Goal: Transaction & Acquisition: Purchase product/service

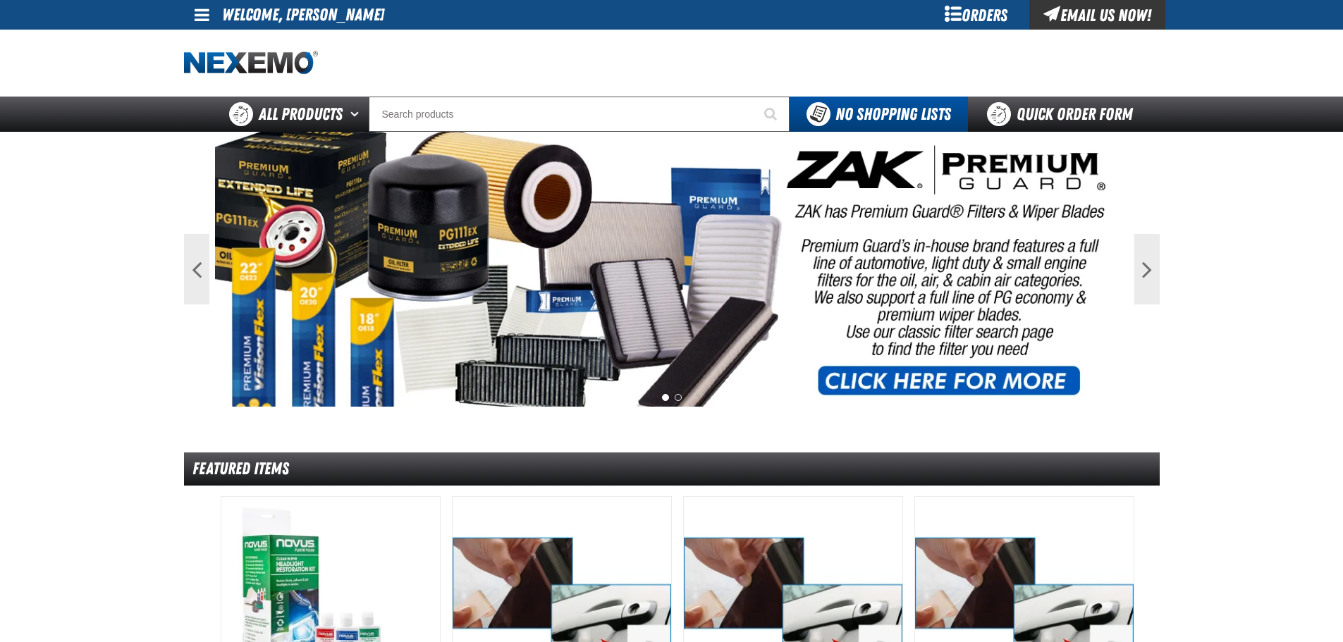
click at [972, 20] on div "Orders" at bounding box center [977, 15] width 106 height 30
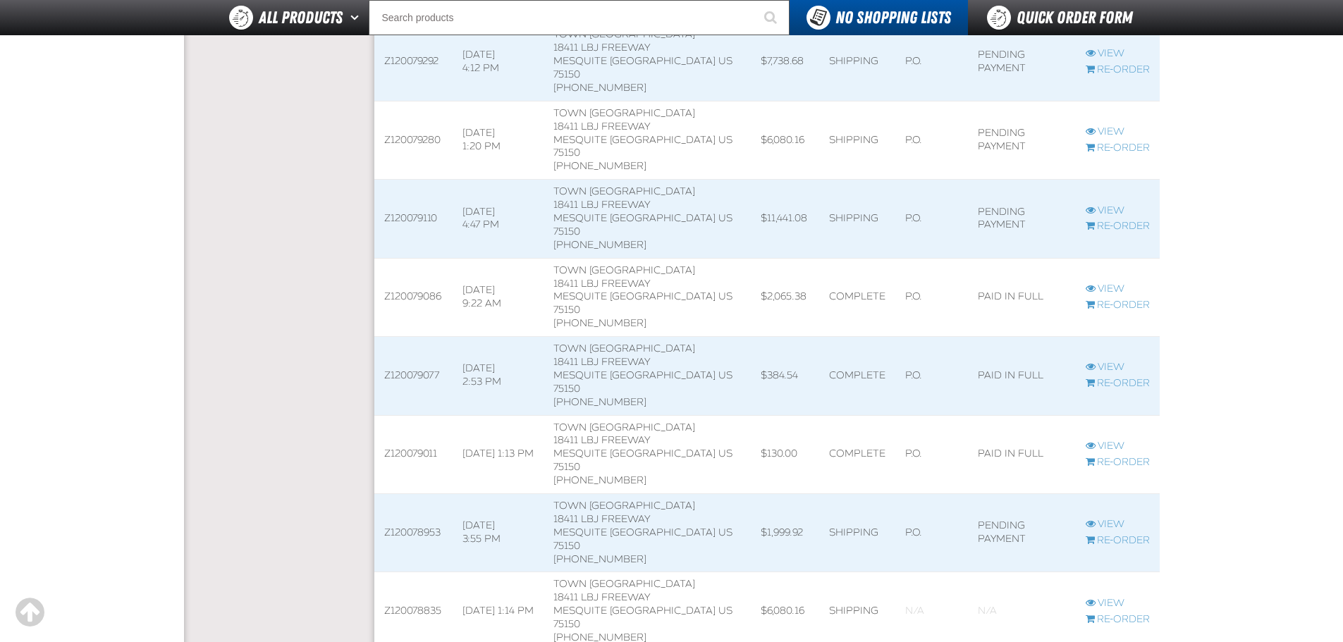
scroll to position [587, 0]
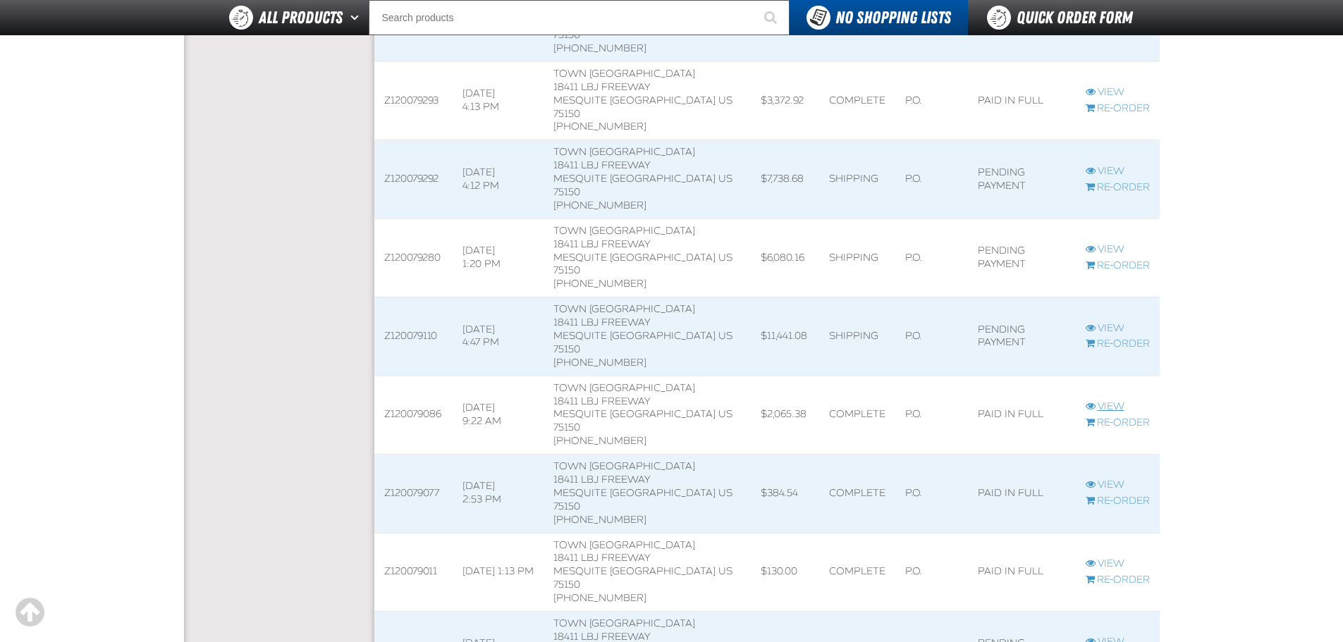
click at [1100, 401] on link "View" at bounding box center [1118, 407] width 64 height 13
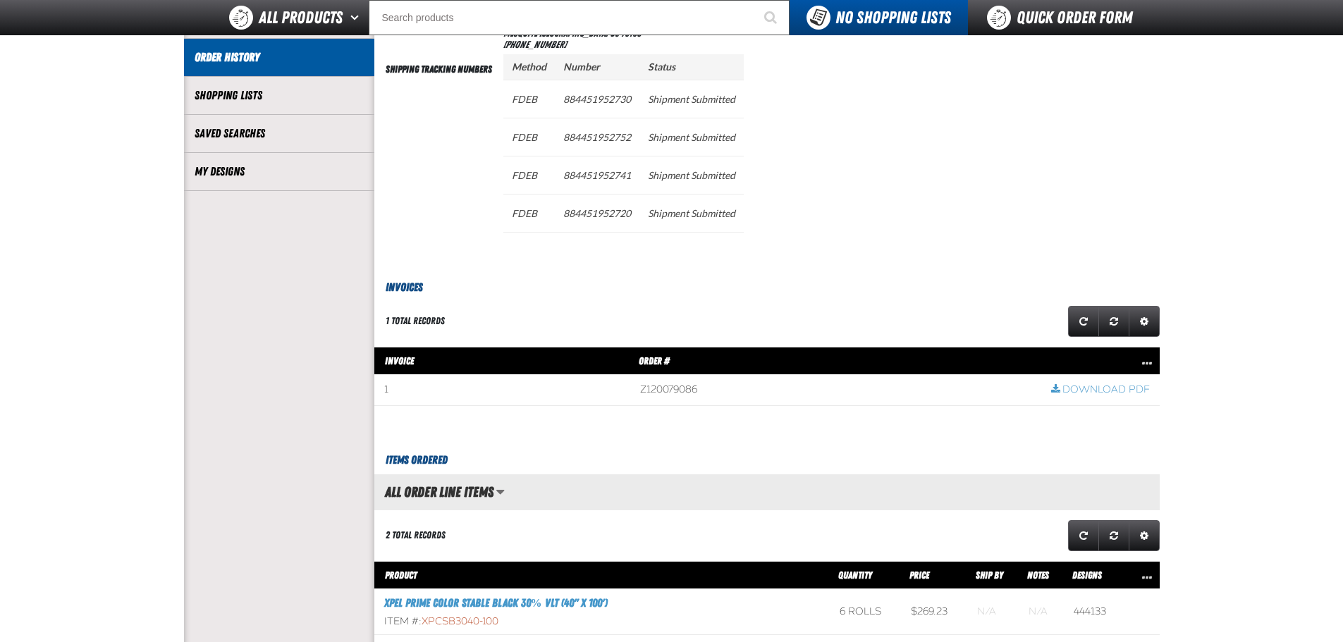
scroll to position [118, 0]
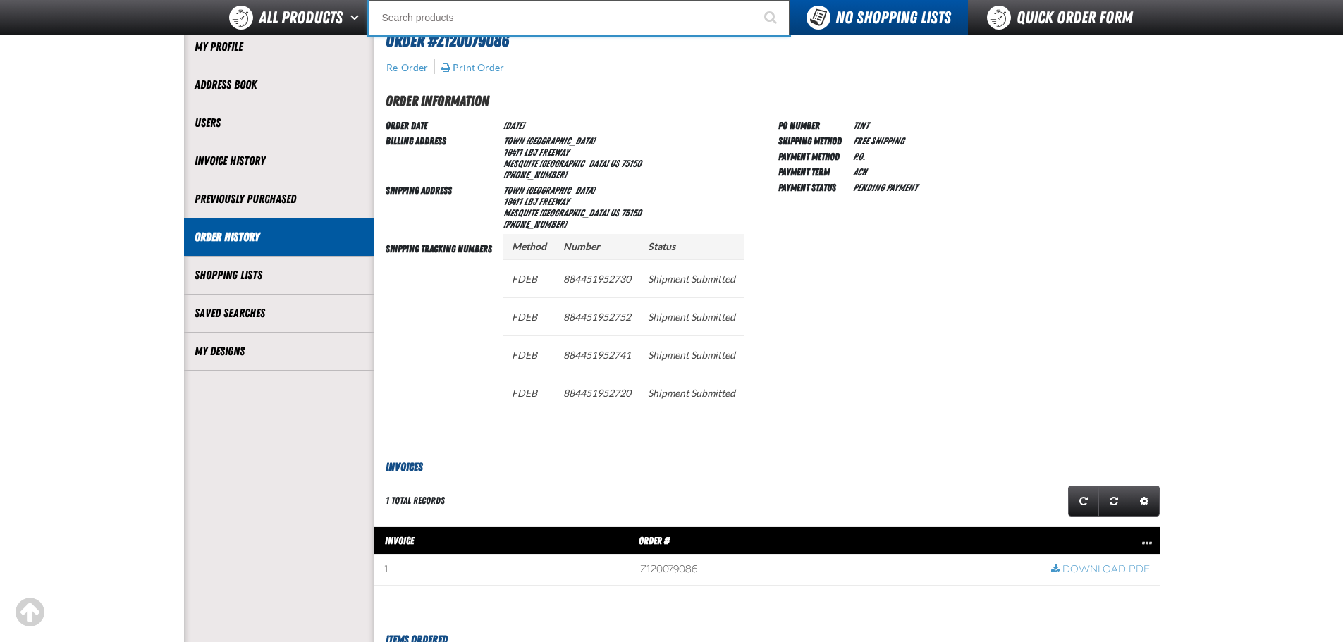
click at [495, 20] on input "Search" at bounding box center [579, 17] width 421 height 35
type input "P"
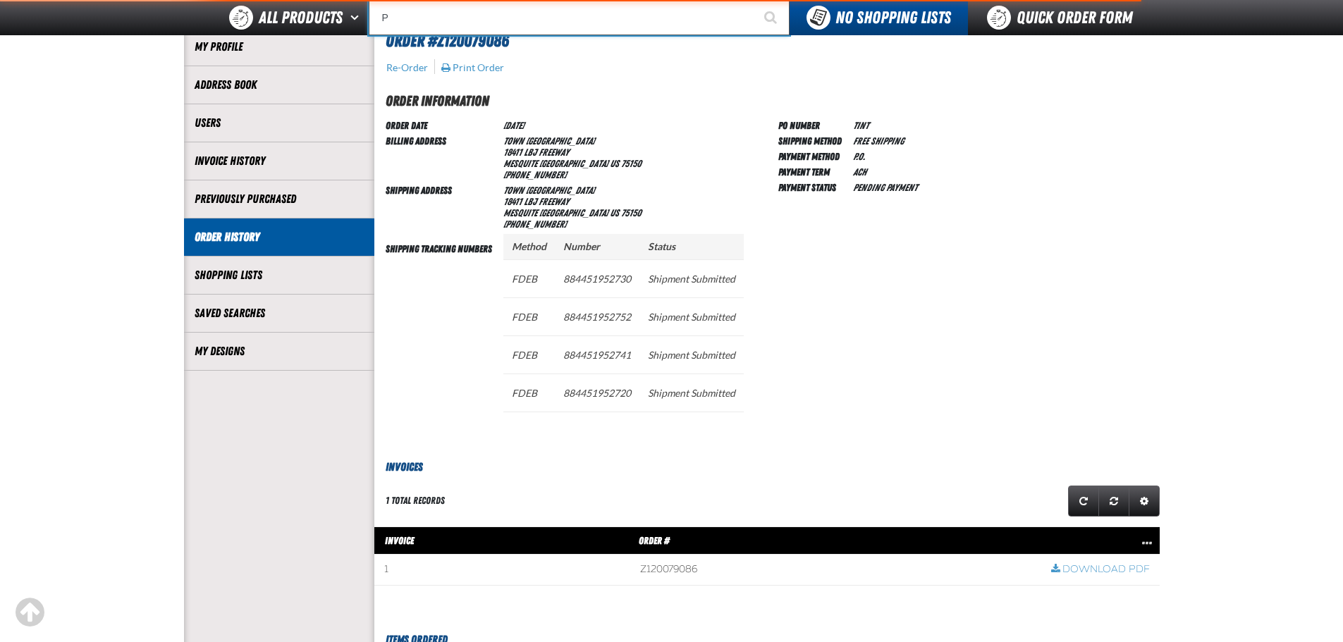
type input "Perfect P Series 0.25-ounce Lead Wheel Weight"
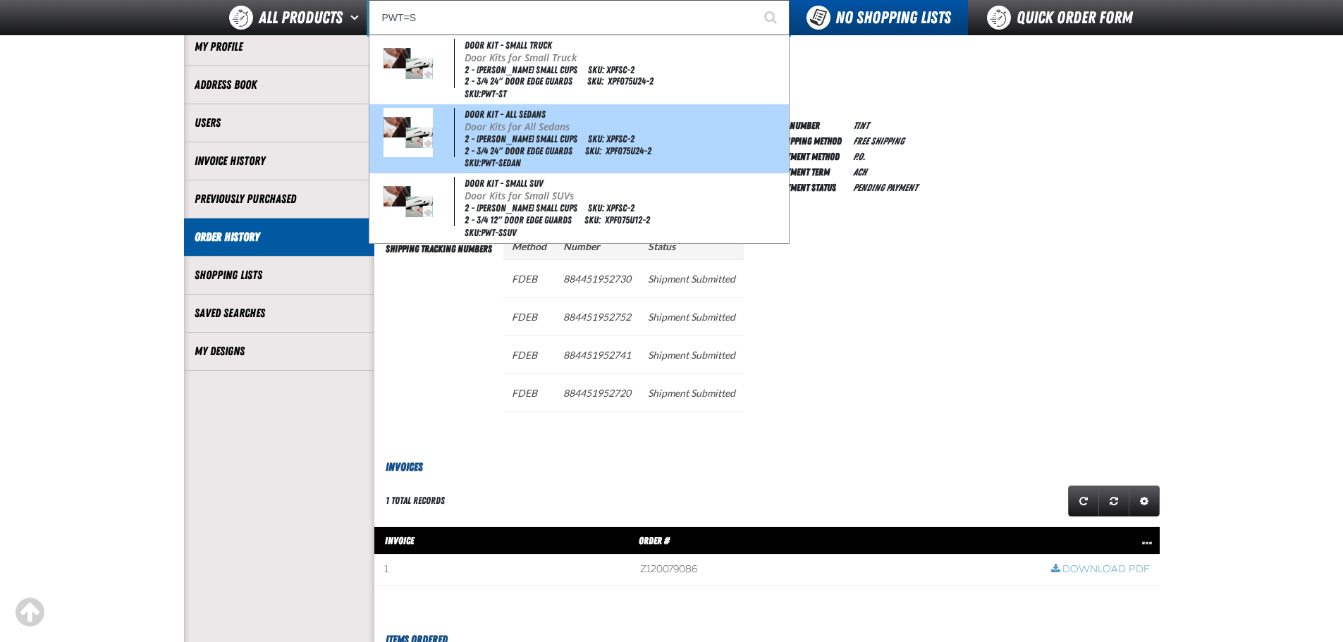
click at [525, 139] on li "2 - Farris Small Cups SKU: XPFSC-2" at bounding box center [626, 139] width 322 height 12
type input "Door Kit - All Sedans"
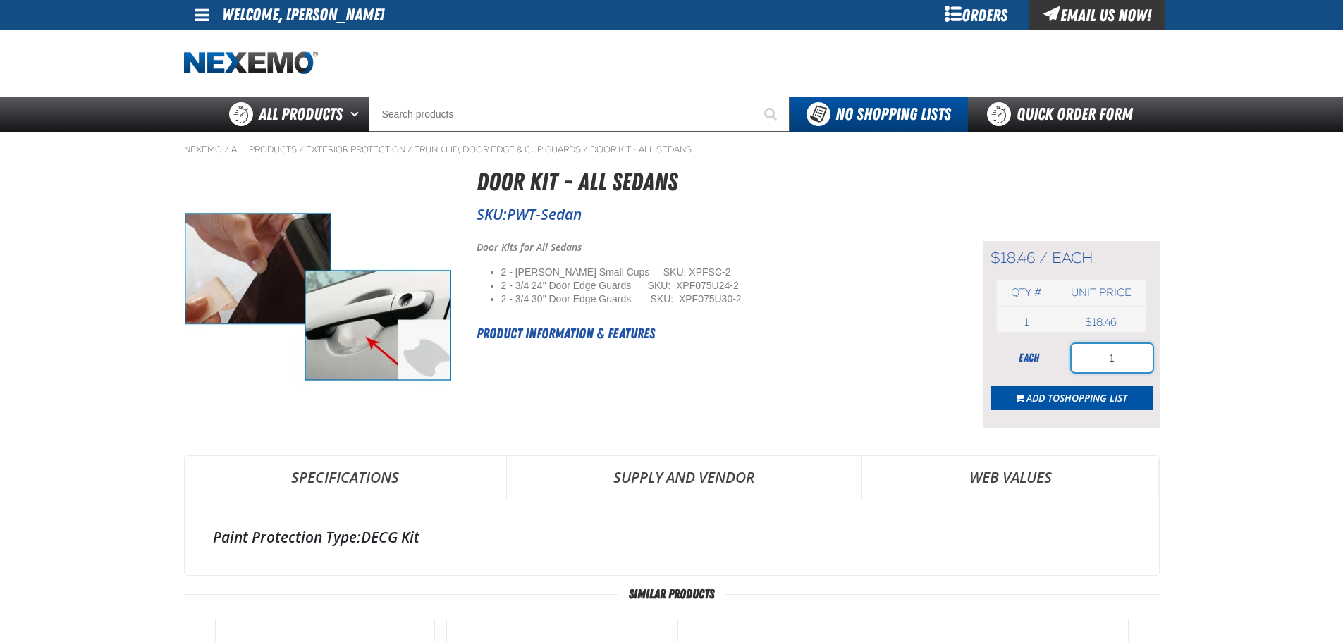
click at [1114, 362] on input "1" at bounding box center [1112, 358] width 81 height 28
type input "100"
click at [1109, 384] on form "each 100 Add to Shopping List" at bounding box center [1072, 377] width 162 height 66
click at [1107, 391] on span "Shopping List" at bounding box center [1094, 397] width 68 height 13
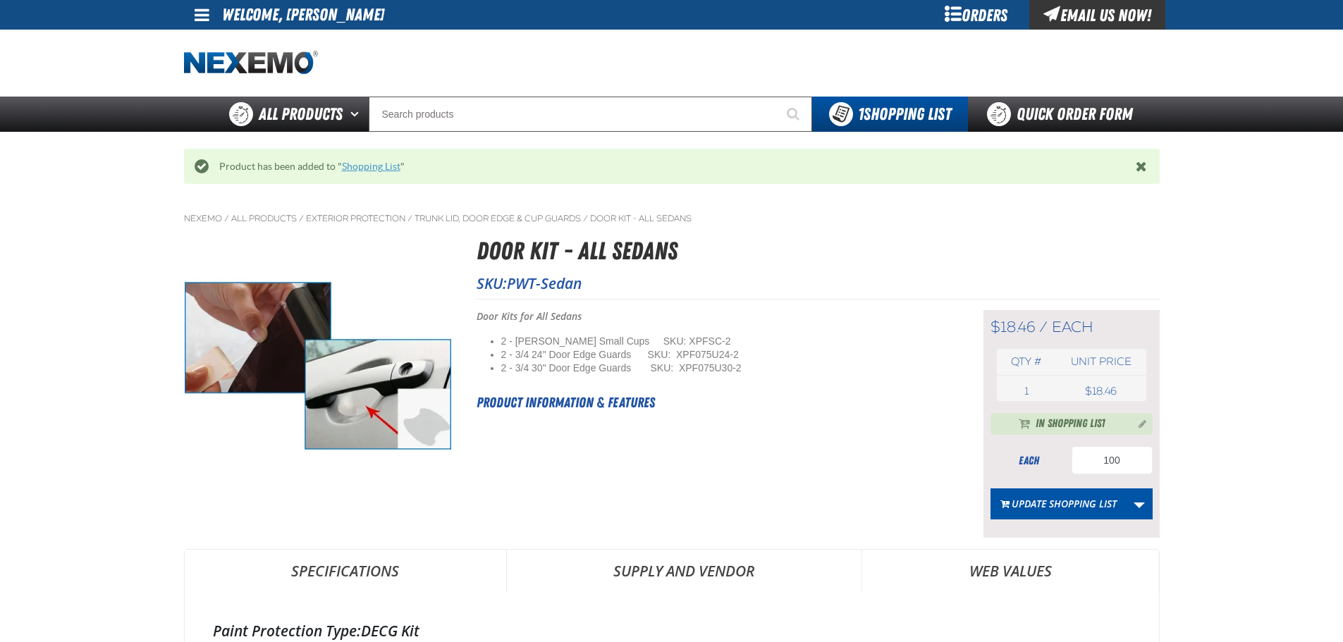
click at [351, 164] on link "Shopping List" at bounding box center [371, 166] width 59 height 11
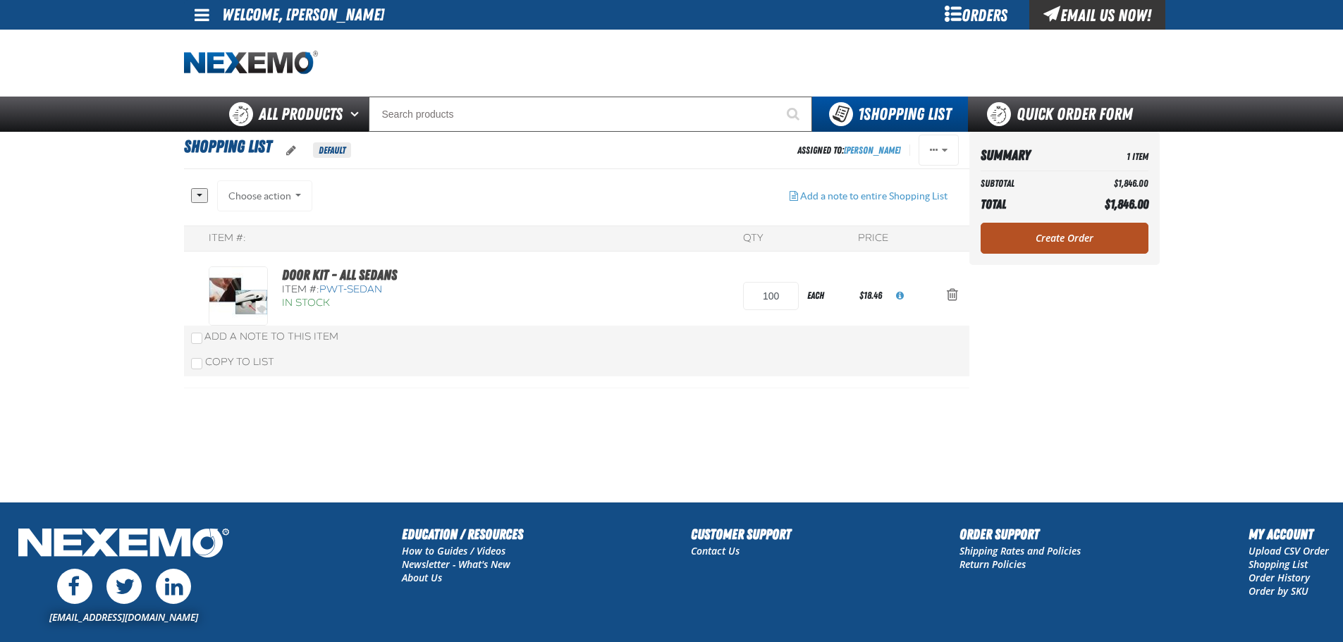
click at [1075, 233] on link "Create Order" at bounding box center [1065, 238] width 168 height 31
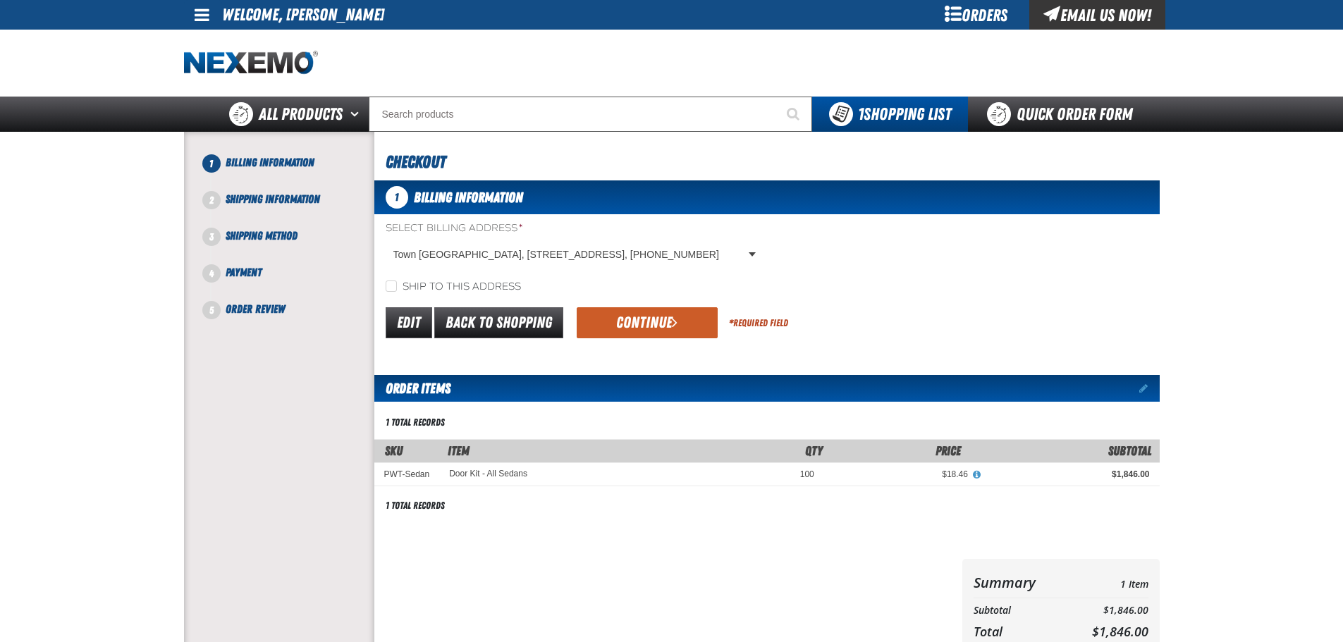
click at [472, 281] on label "Ship to this address" at bounding box center [453, 287] width 135 height 13
click at [397, 281] on input "Ship to this address" at bounding box center [391, 286] width 11 height 11
checkbox input "true"
click at [642, 295] on form "Select Billing Address * Town East Ford, 18411 LBJ Freeway, MESQUITE TX US 7515…" at bounding box center [767, 281] width 786 height 120
click at [654, 318] on button "Continue" at bounding box center [647, 322] width 141 height 31
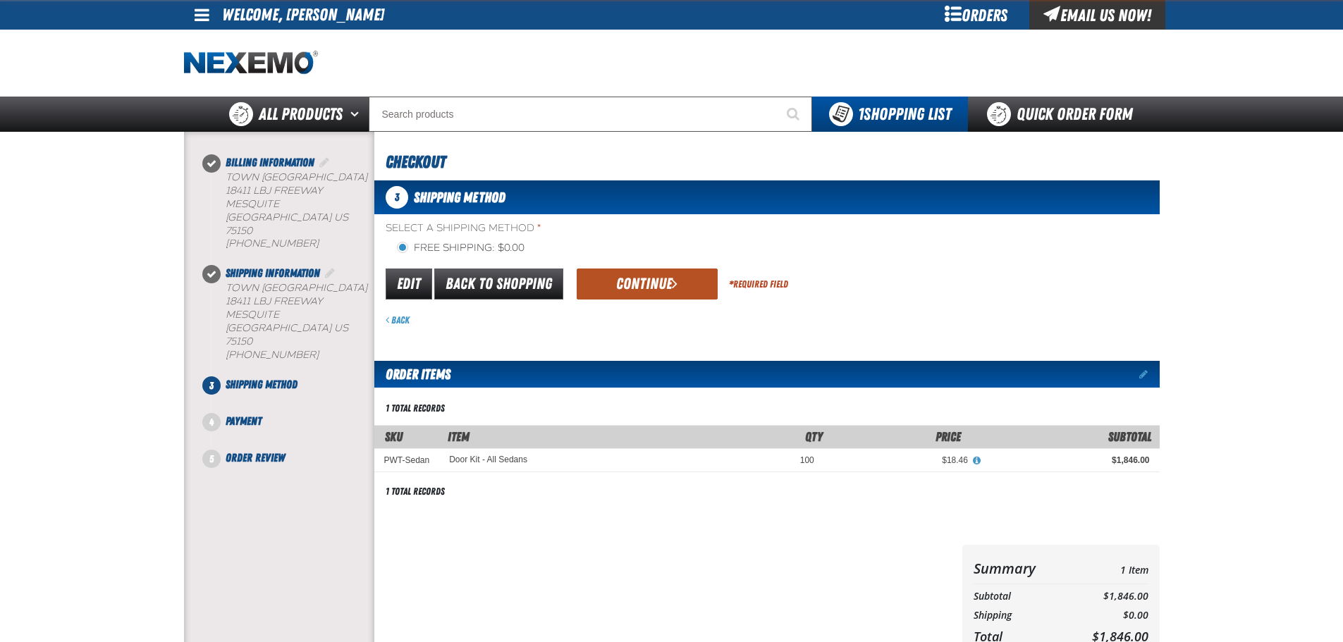
click at [614, 281] on button "Continue" at bounding box center [647, 284] width 141 height 31
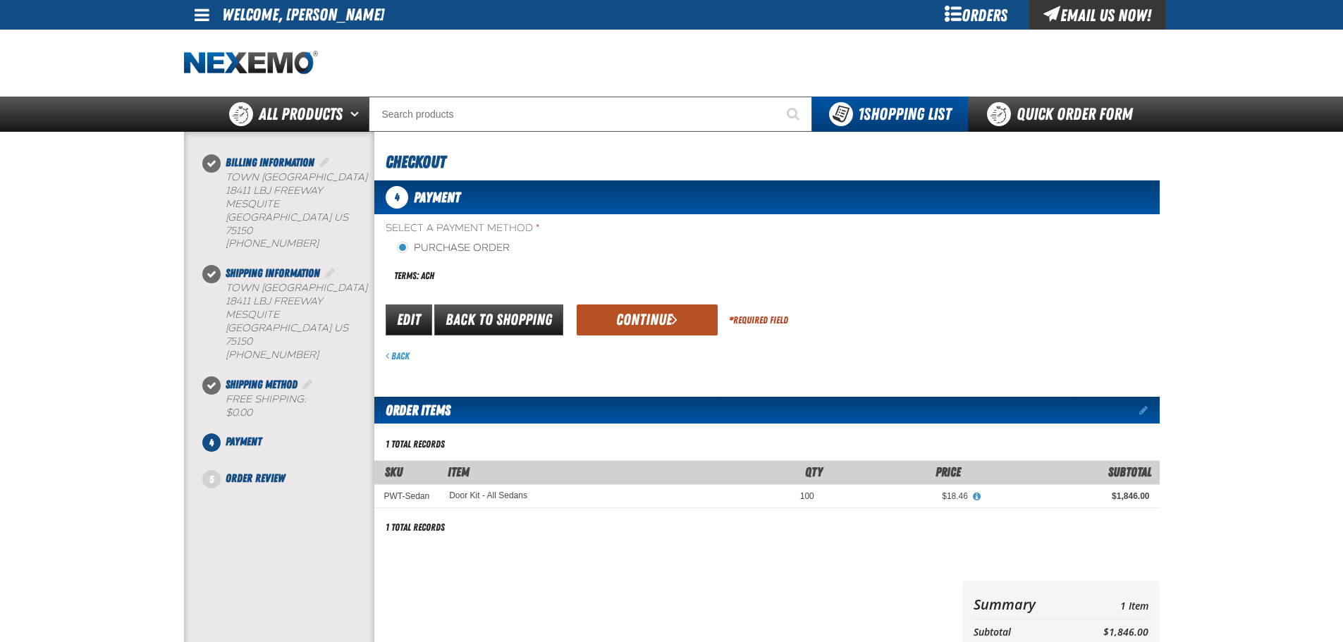
click at [609, 313] on button "Continue" at bounding box center [647, 320] width 141 height 31
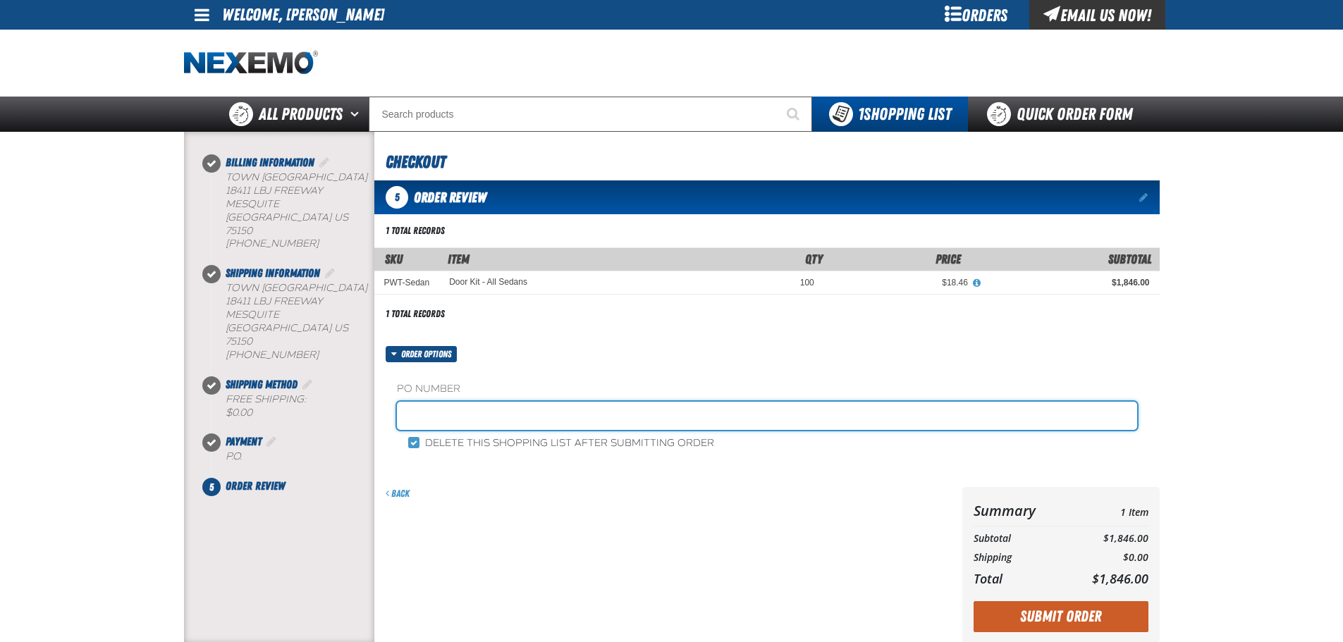
click at [513, 420] on input "text" at bounding box center [767, 416] width 741 height 28
type input "STOCK"
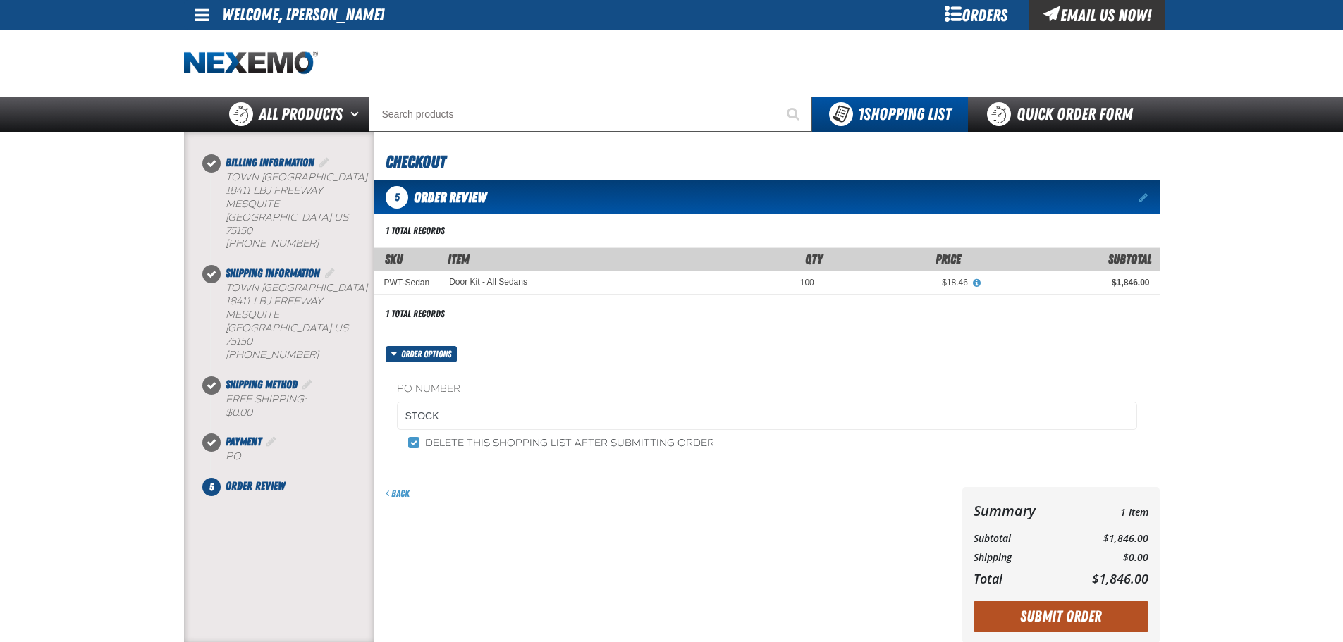
click at [1079, 623] on button "Submit Order" at bounding box center [1061, 617] width 175 height 31
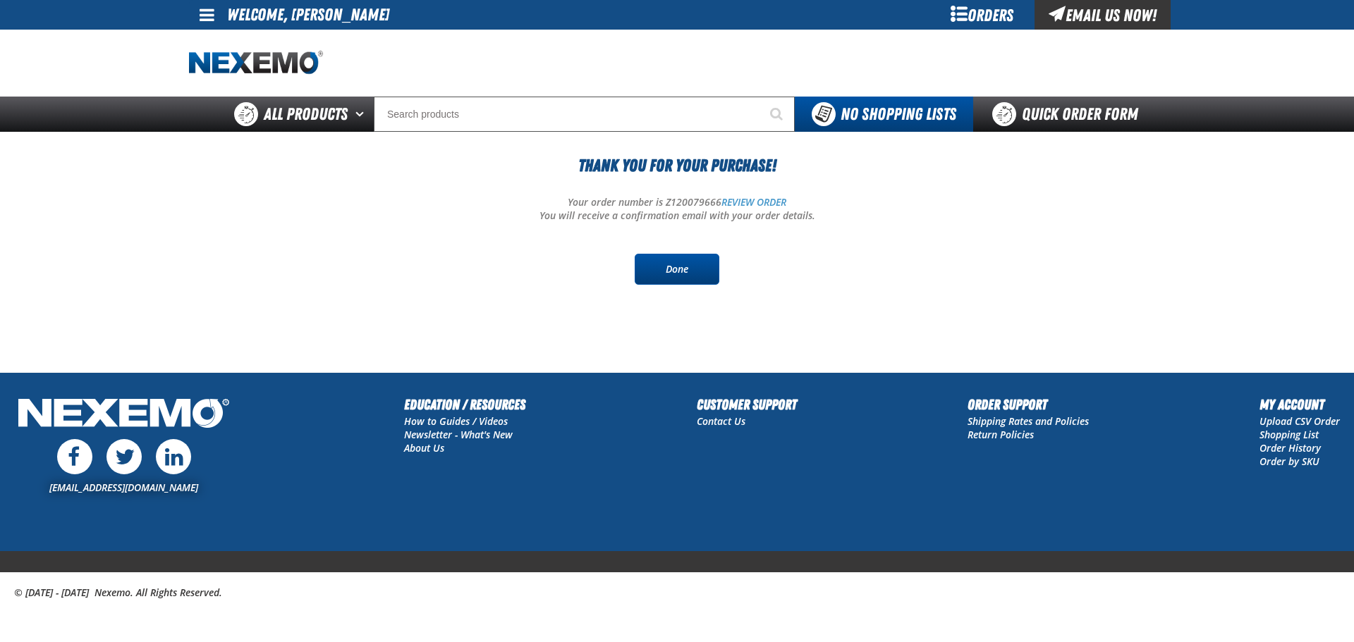
click at [692, 274] on link "Done" at bounding box center [677, 269] width 85 height 31
